Goal: Check status: Check status

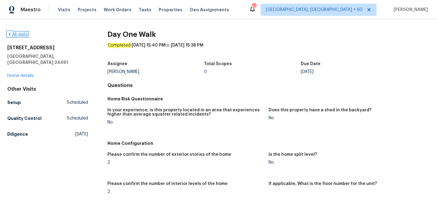
click at [20, 34] on link "All visits" at bounding box center [17, 34] width 21 height 4
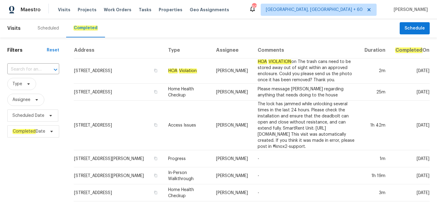
click at [35, 75] on div "​" at bounding box center [33, 69] width 52 height 13
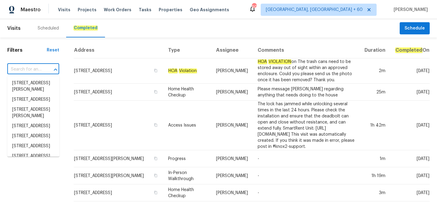
click at [35, 70] on input "text" at bounding box center [24, 69] width 35 height 9
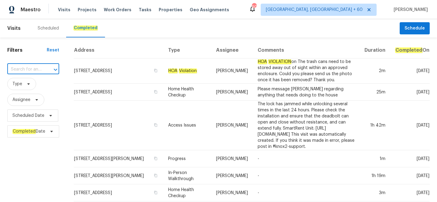
paste input "[STREET_ADDRESS]"
type input "[STREET_ADDRESS]"
click at [39, 88] on li "[STREET_ADDRESS]" at bounding box center [33, 83] width 52 height 10
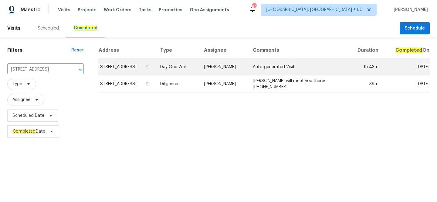
click at [233, 75] on td "[PERSON_NAME]" at bounding box center [223, 66] width 49 height 17
